Goal: Task Accomplishment & Management: Complete application form

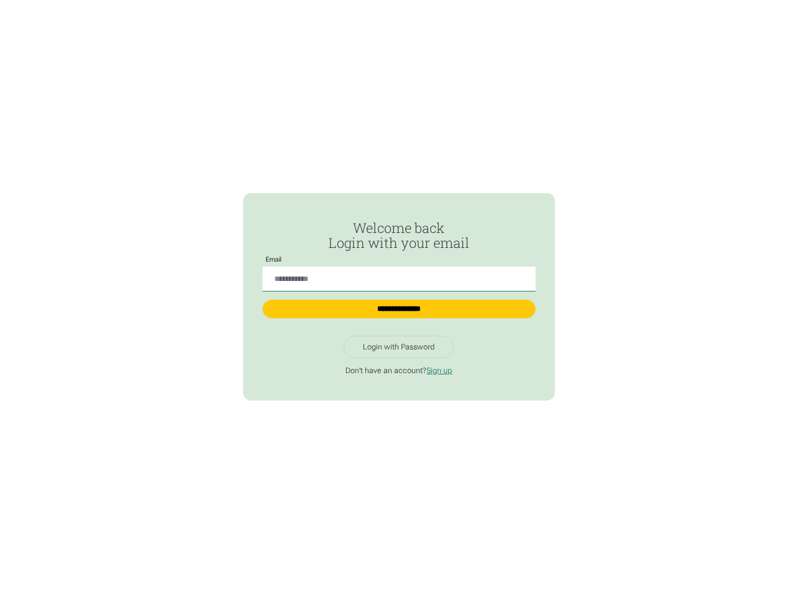
click at [398, 274] on input "Passwordless Login" at bounding box center [398, 280] width 272 height 26
